Goal: Information Seeking & Learning: Learn about a topic

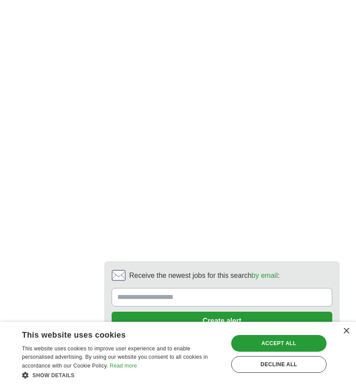
scroll to position [2052, 0]
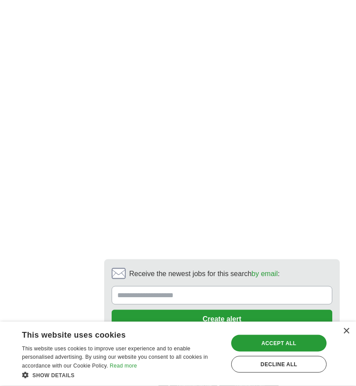
click at [276, 355] on link "next ❯" at bounding box center [222, 364] width 223 height 18
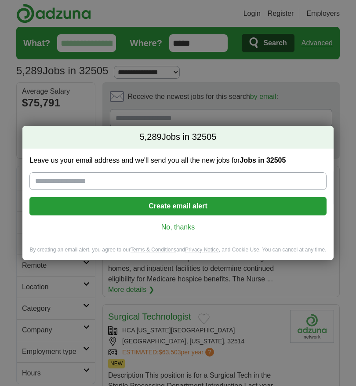
click at [192, 231] on link "No, thanks" at bounding box center [177, 227] width 283 height 10
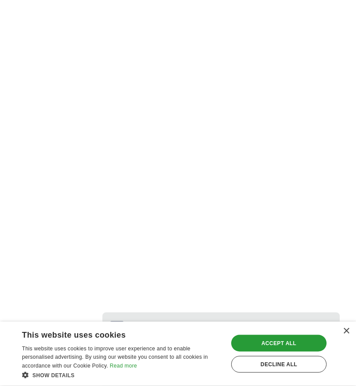
scroll to position [1925, 0]
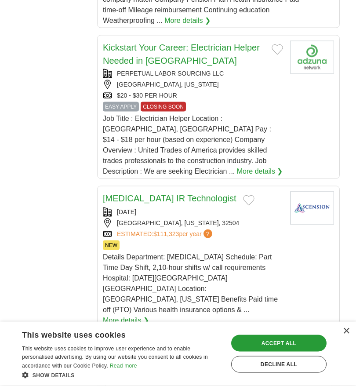
scroll to position [1396, 0]
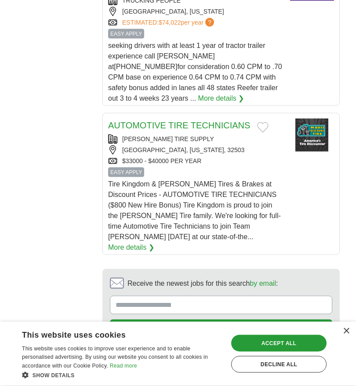
scroll to position [1432, 0]
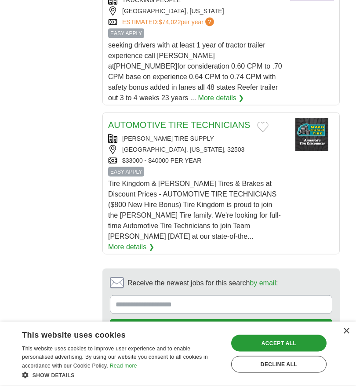
click at [297, 365] on link "next ❯" at bounding box center [281, 374] width 105 height 18
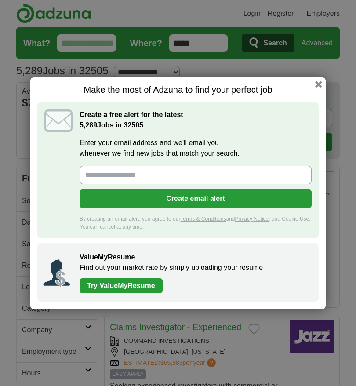
click at [314, 88] on h1 "Make the most of Adzuna to find your perfect job" at bounding box center [177, 89] width 281 height 11
click at [320, 83] on button "button" at bounding box center [318, 84] width 7 height 7
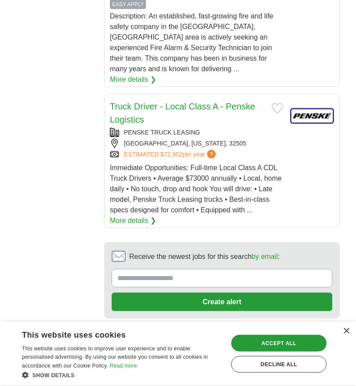
scroll to position [1496, 0]
